Goal: Communication & Community: Answer question/provide support

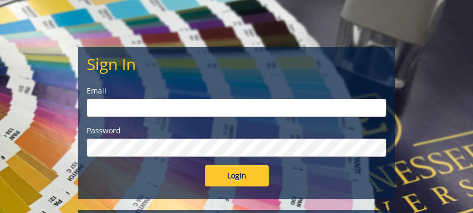
scroll to position [81, 0]
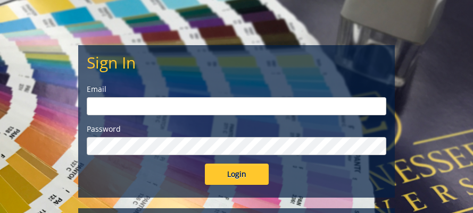
click at [243, 110] on input "email" at bounding box center [237, 106] width 300 height 18
type input "[PERSON_NAME][EMAIL_ADDRESS][DOMAIN_NAME]"
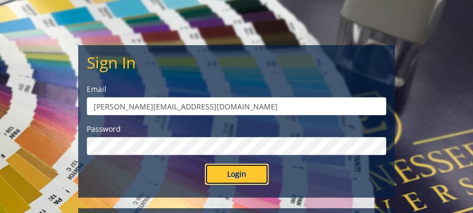
click at [227, 173] on input "Login" at bounding box center [237, 174] width 64 height 21
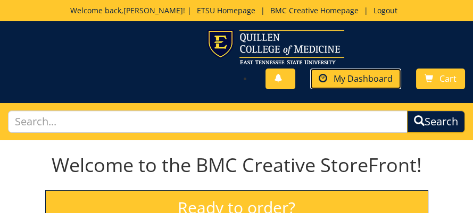
click at [366, 83] on span "My Dashboard" at bounding box center [363, 79] width 59 height 12
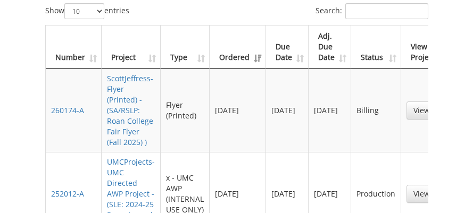
scroll to position [601, 0]
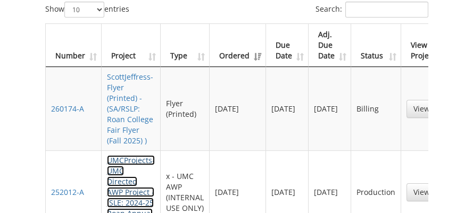
click at [134, 158] on link "UMCProjects-UMC Directed AWP Project - (SLE: 2024-25 Roan Annual Report )" at bounding box center [131, 192] width 48 height 74
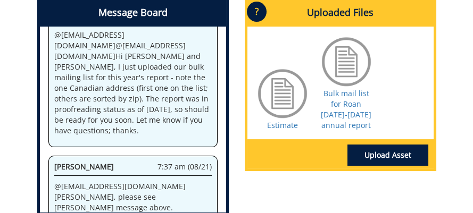
scroll to position [709, 0]
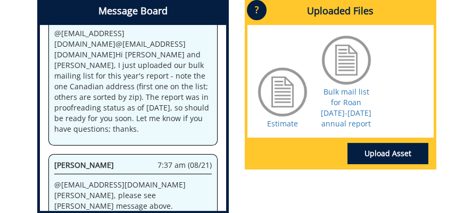
drag, startPoint x: 345, startPoint y: 105, endPoint x: 347, endPoint y: 55, distance: 49.5
click at [347, 55] on div at bounding box center [346, 60] width 53 height 53
drag, startPoint x: 347, startPoint y: 55, endPoint x: 211, endPoint y: 133, distance: 156.2
click at [211, 133] on div "System 12:08 pm (05/15) Welcome to the Project Messenger. All messages will app…" at bounding box center [133, 118] width 186 height 186
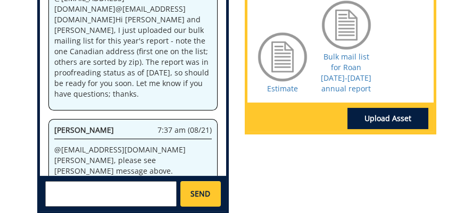
scroll to position [744, 0]
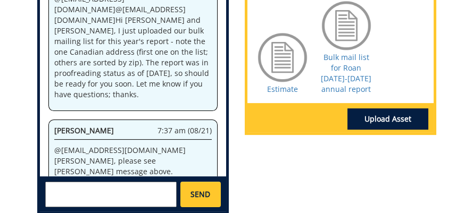
click at [160, 182] on textarea at bounding box center [111, 195] width 132 height 26
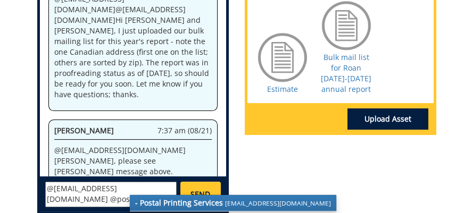
click at [196, 198] on strong "- Postal Printing Services" at bounding box center [179, 203] width 88 height 10
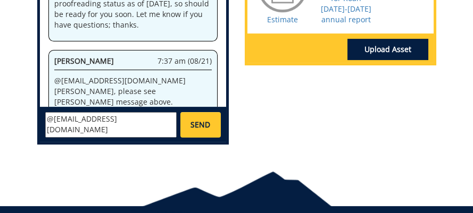
scroll to position [816, 0]
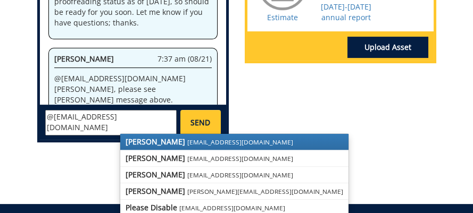
click at [159, 137] on strong "[PERSON_NAME]" at bounding box center [156, 142] width 60 height 10
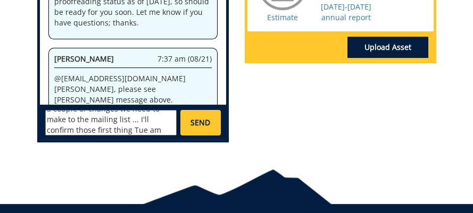
scroll to position [93, 0]
type textarea "@[EMAIL_ADDRESS][DOMAIN_NAME] @[EMAIL_ADDRESS][DOMAIN_NAME] @[EMAIL_ADDRESS][DO…"
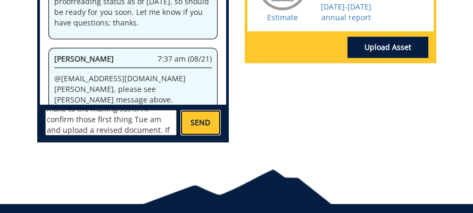
click at [201, 118] on span "SEND" at bounding box center [201, 123] width 20 height 11
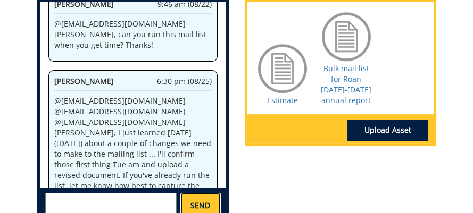
scroll to position [735, 0]
